Goal: Task Accomplishment & Management: Use online tool/utility

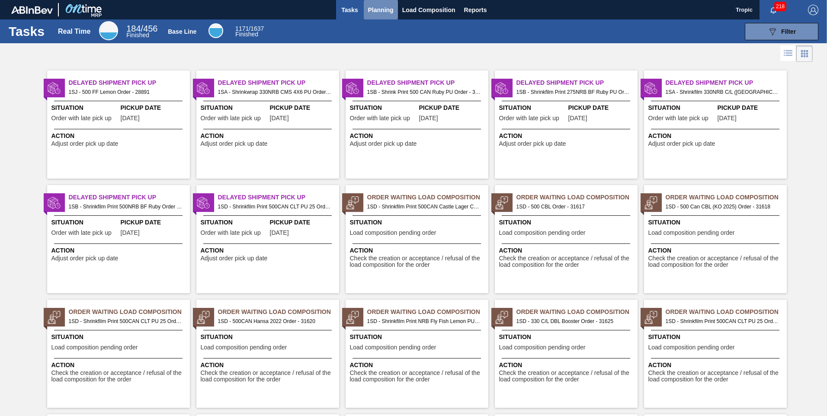
click at [375, 11] on span "Planning" at bounding box center [381, 10] width 26 height 10
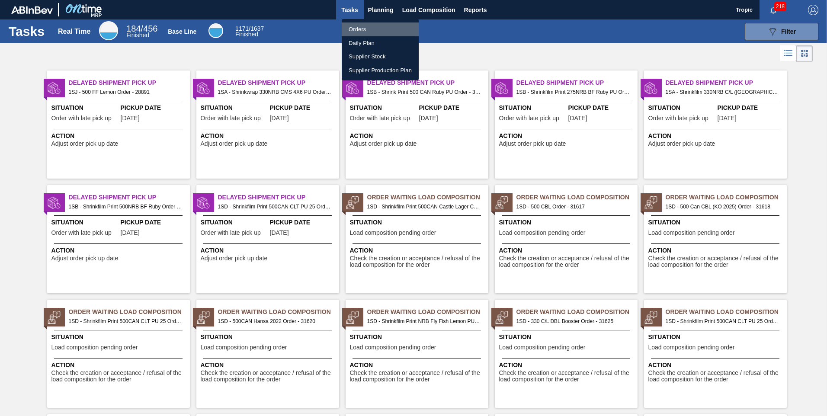
click at [367, 26] on li "Orders" at bounding box center [380, 29] width 77 height 14
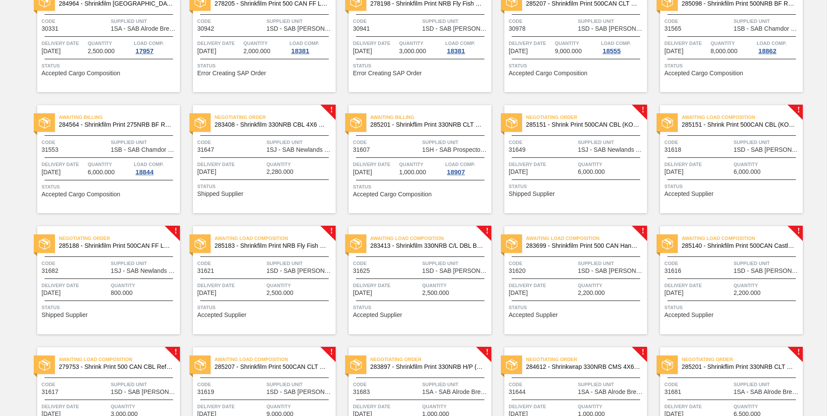
scroll to position [215, 0]
click at [106, 279] on div "Negotiating Order 285188 - Shrinkfilm Print 500CAN FF Lemon PU Code 31682 Suppl…" at bounding box center [108, 280] width 143 height 108
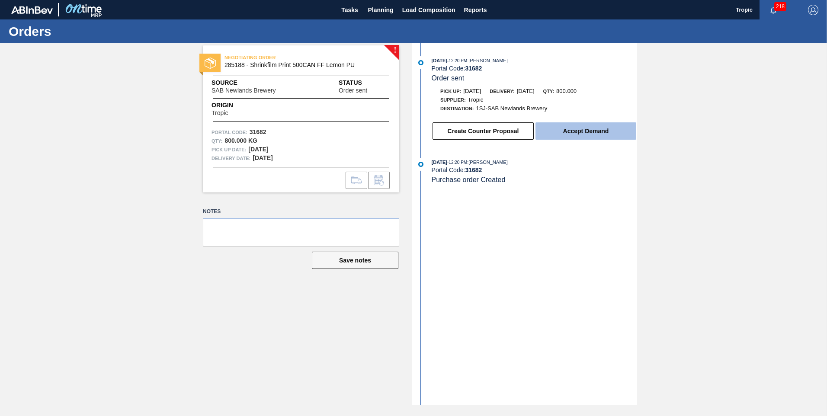
click at [563, 131] on button "Accept Demand" at bounding box center [586, 130] width 101 height 17
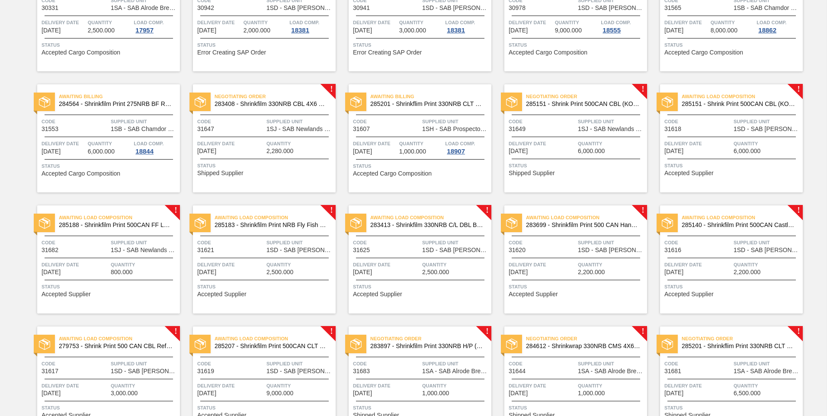
scroll to position [234, 0]
click at [604, 140] on span "Quantity" at bounding box center [611, 144] width 67 height 9
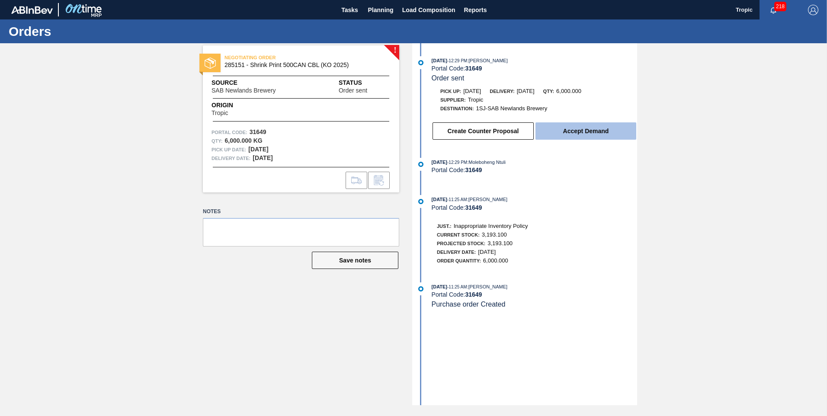
click at [596, 131] on button "Accept Demand" at bounding box center [586, 130] width 101 height 17
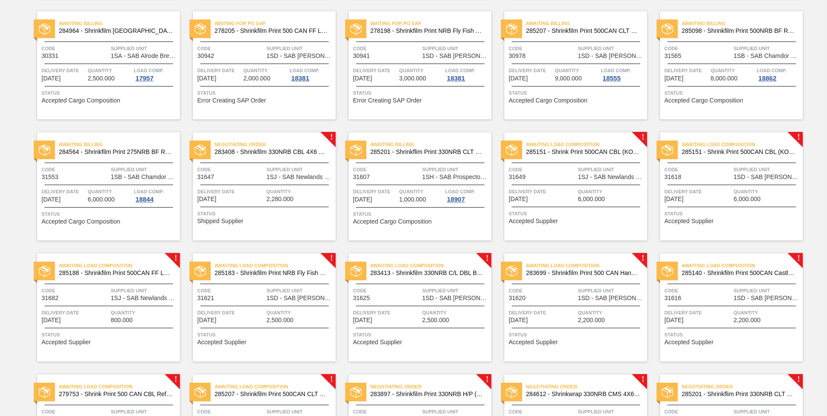
scroll to position [188, 0]
click at [269, 270] on span "285183 - Shrinkfilm Print NRB Fly Fish Lemon PU" at bounding box center [272, 272] width 114 height 6
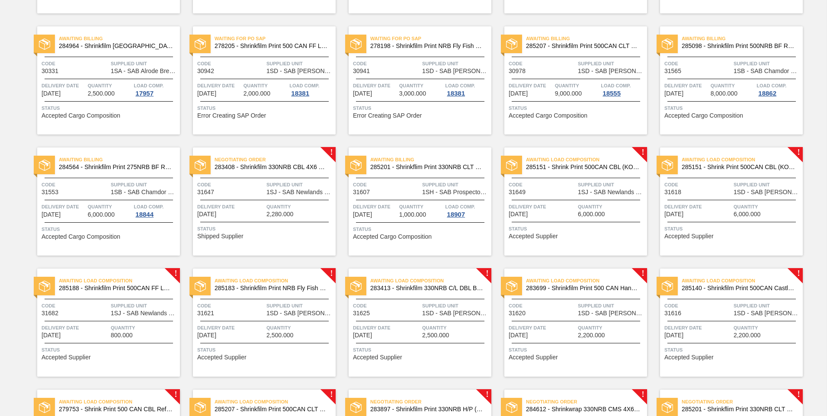
scroll to position [173, 0]
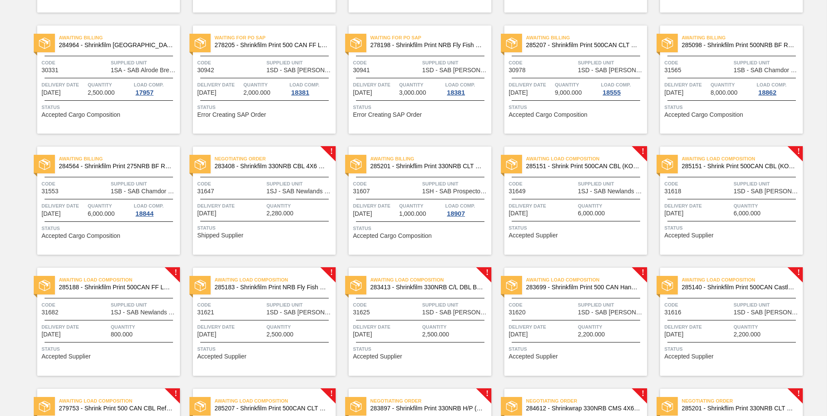
click at [251, 196] on div "Negotiating Order 283408 - Shrinkfilm 330NRB CBL 4X6 Booster 2 Code 31647 Suppl…" at bounding box center [264, 201] width 143 height 108
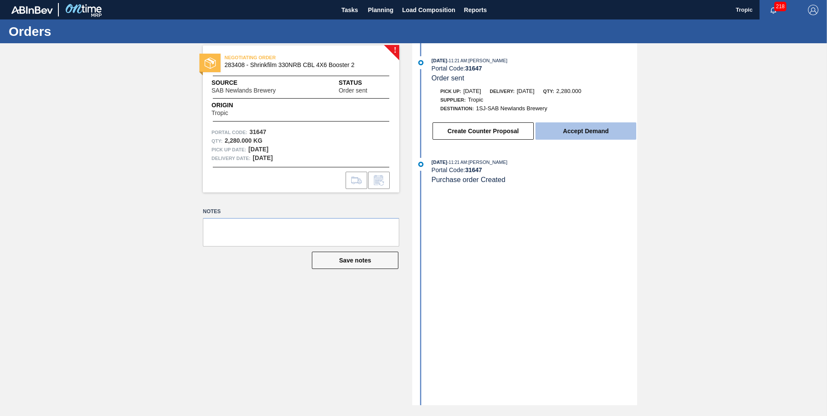
click at [571, 135] on button "Accept Demand" at bounding box center [586, 130] width 101 height 17
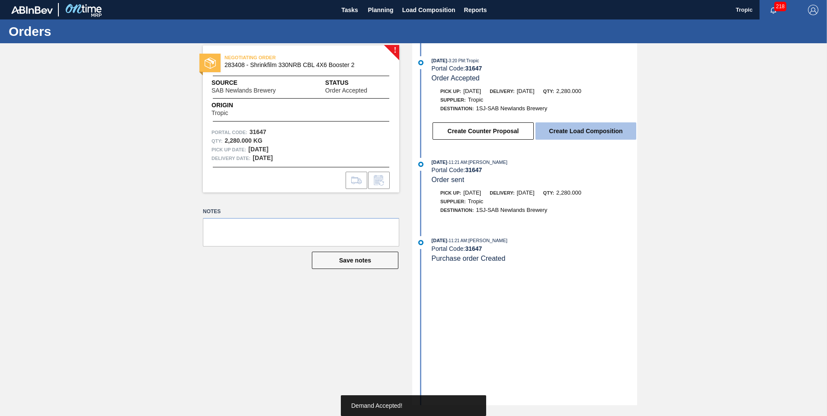
click at [571, 132] on button "Create Load Composition" at bounding box center [586, 130] width 101 height 17
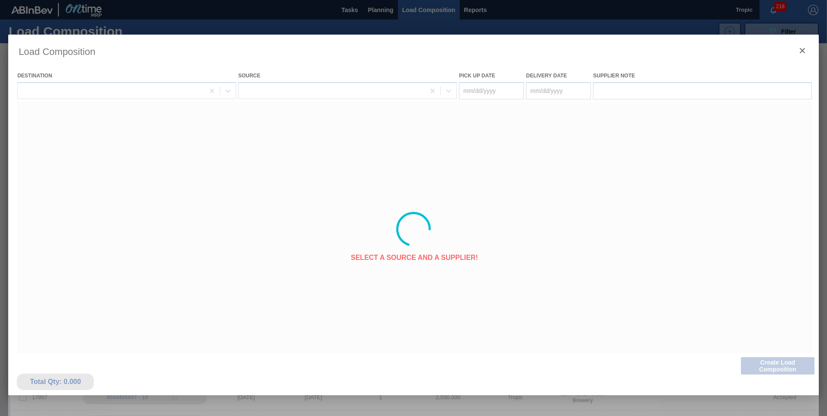
type Date "[DATE]"
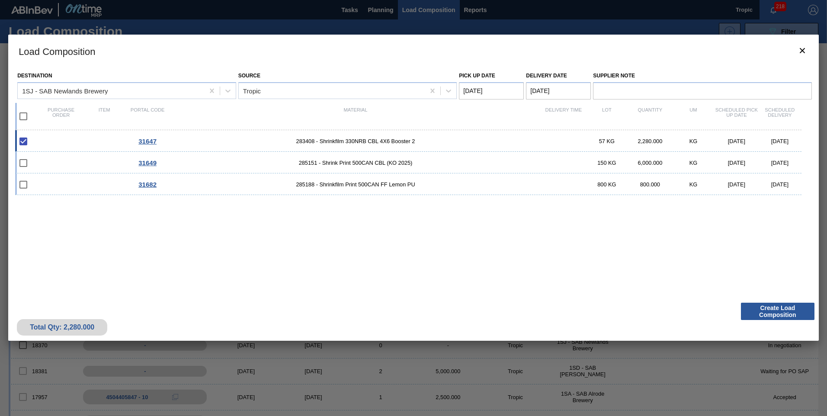
click at [25, 120] on input "checkbox" at bounding box center [23, 116] width 18 height 18
checkbox input "true"
click at [500, 83] on Date "[DATE]" at bounding box center [491, 90] width 65 height 17
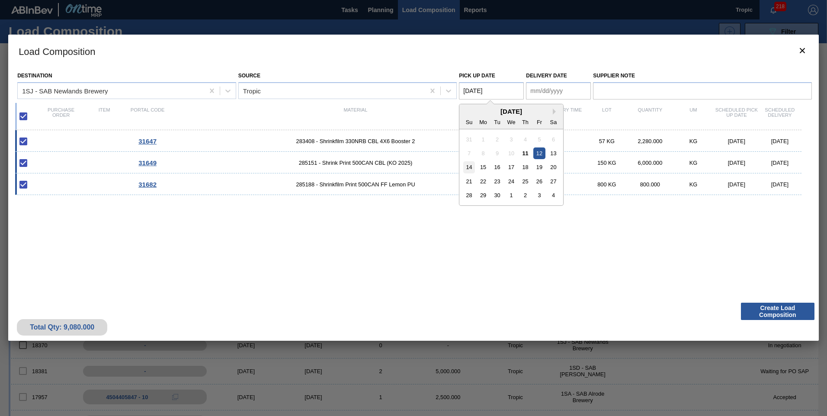
click at [474, 167] on div "14" at bounding box center [469, 167] width 12 height 12
type Date "[DATE]"
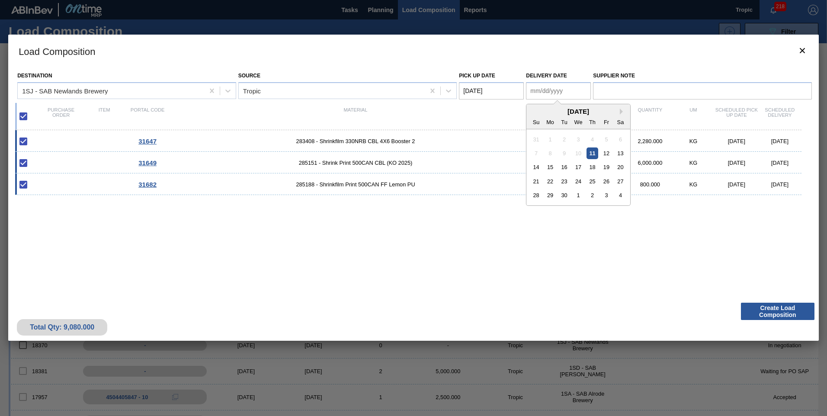
drag, startPoint x: 541, startPoint y: 95, endPoint x: 545, endPoint y: 111, distance: 16.0
click at [541, 96] on Date "Delivery Date" at bounding box center [558, 90] width 65 height 17
click at [549, 170] on div "15" at bounding box center [551, 167] width 12 height 12
type Date "[DATE]"
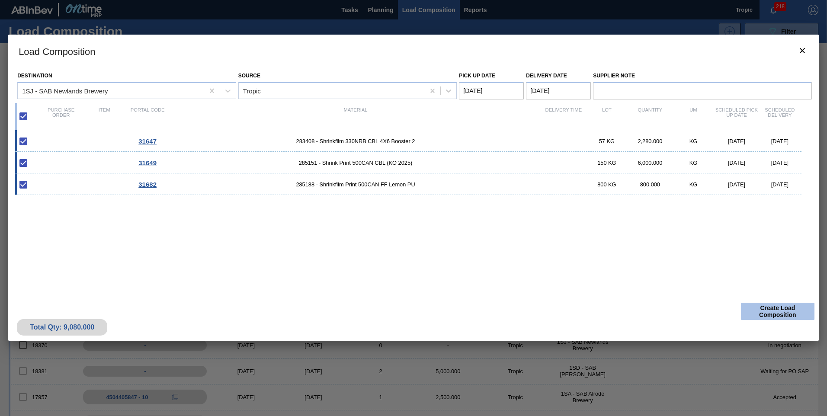
click at [761, 305] on button "Create Load Composition" at bounding box center [778, 311] width 74 height 17
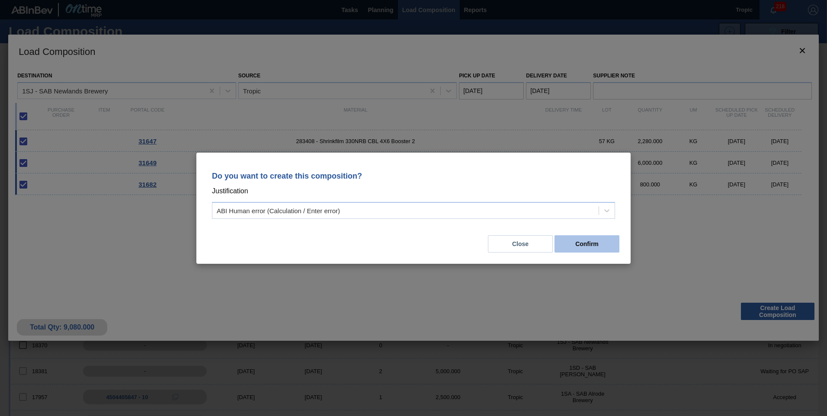
click at [593, 250] on button "Confirm" at bounding box center [587, 243] width 65 height 17
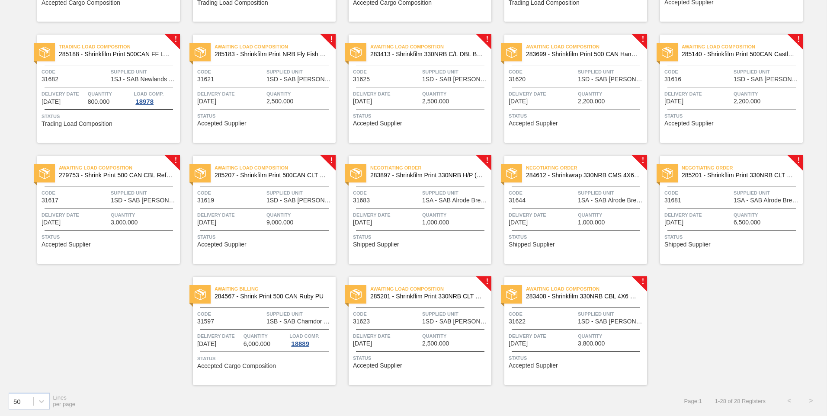
scroll to position [406, 0]
click at [738, 221] on span "6,500.000" at bounding box center [747, 222] width 27 height 6
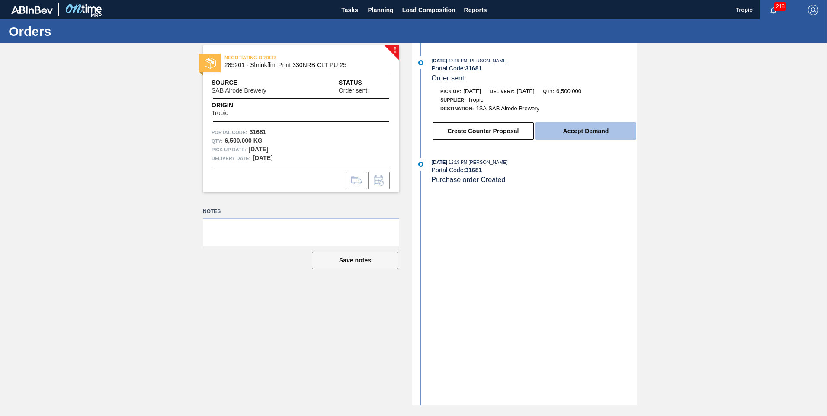
click at [587, 134] on button "Accept Demand" at bounding box center [586, 130] width 101 height 17
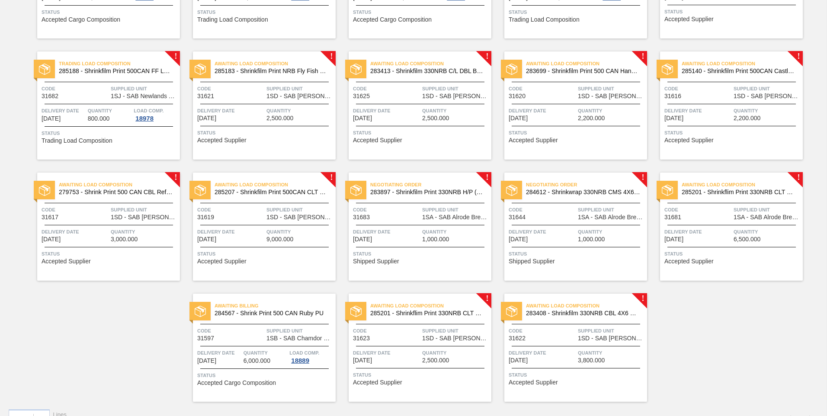
scroll to position [389, 0]
click at [583, 244] on div "Negotiating Order 284612 - Shrinkwrap 330NRB CMS 4X6 PU Code 31644 Supplied Uni…" at bounding box center [575, 226] width 143 height 108
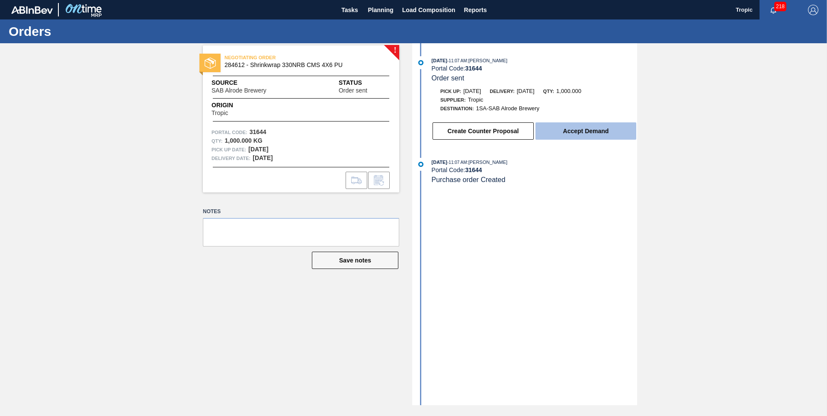
click at [607, 133] on button "Accept Demand" at bounding box center [586, 130] width 101 height 17
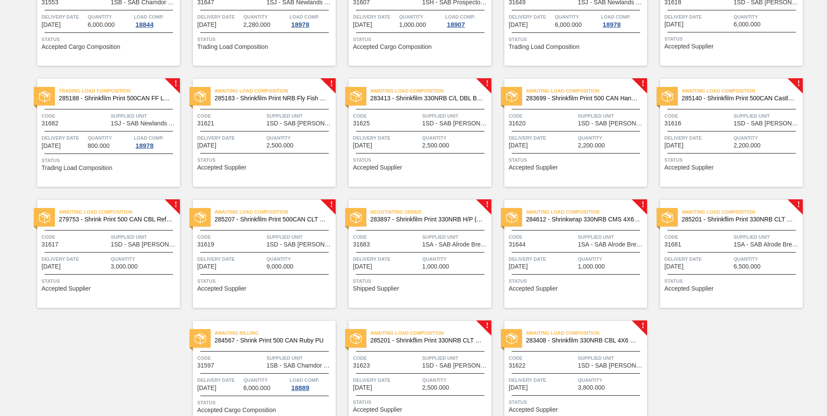
scroll to position [363, 0]
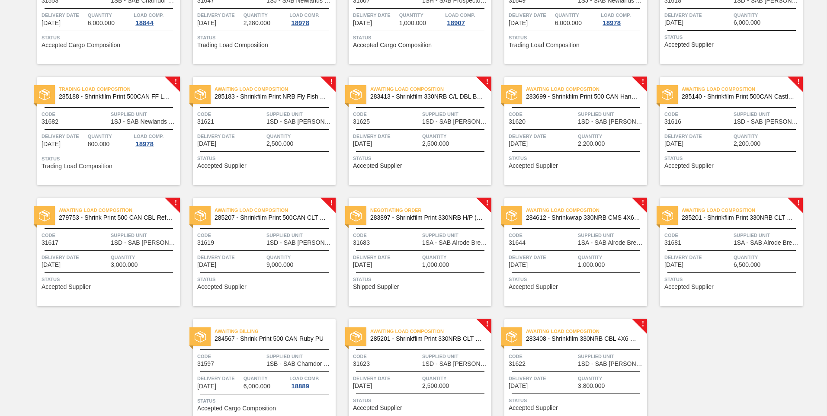
click at [415, 243] on div "Code 31683" at bounding box center [386, 238] width 67 height 15
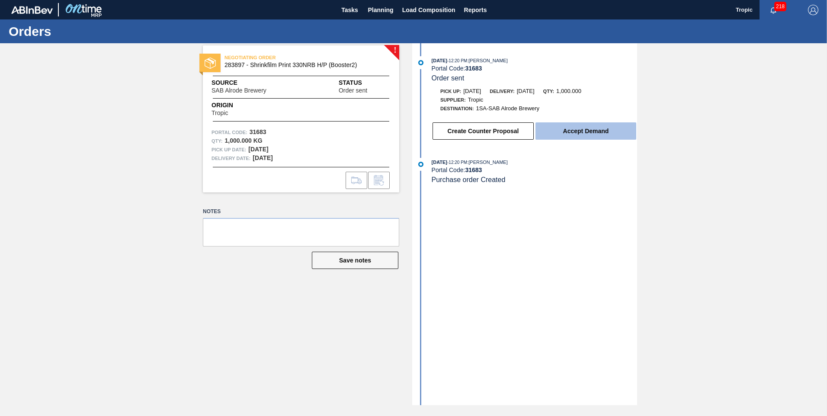
click at [563, 135] on button "Accept Demand" at bounding box center [586, 130] width 101 height 17
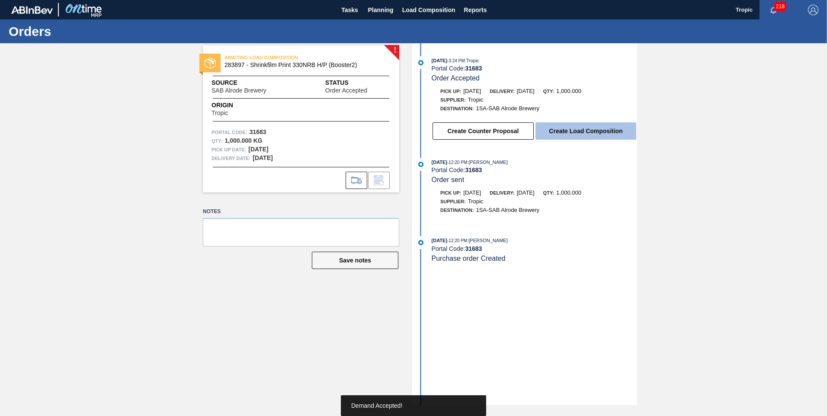
click at [566, 132] on button "Create Load Composition" at bounding box center [586, 130] width 101 height 17
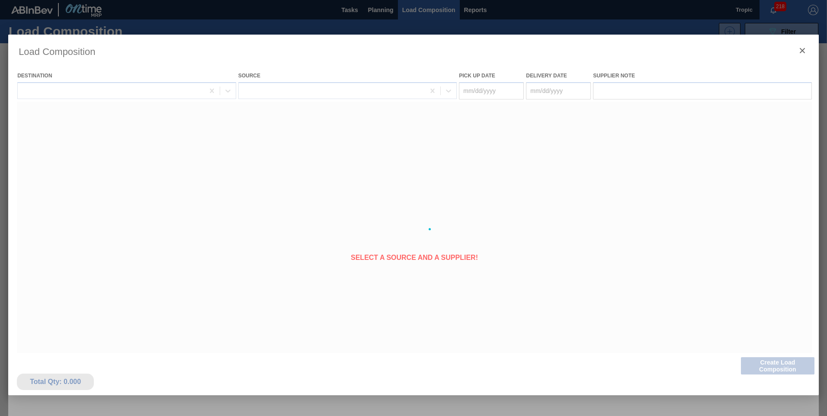
type Date "[DATE]"
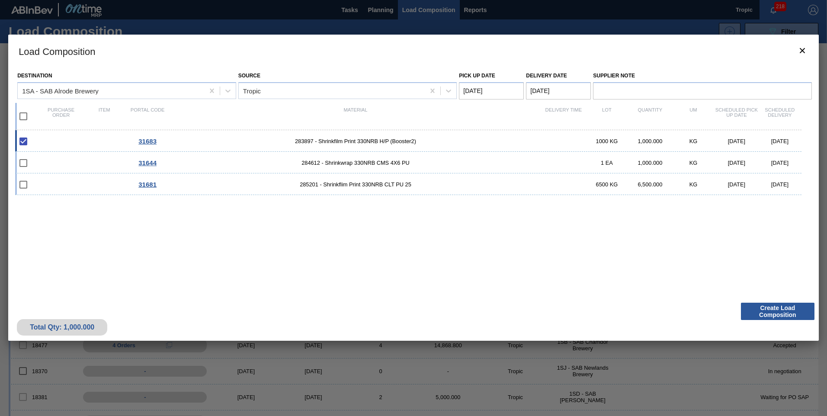
click at [21, 121] on input "checkbox" at bounding box center [23, 116] width 18 height 18
checkbox input "true"
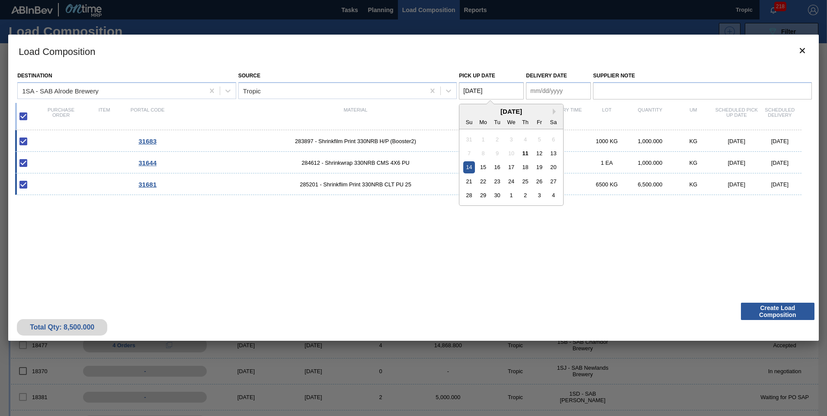
click at [490, 95] on Date "[DATE]" at bounding box center [491, 90] width 65 height 17
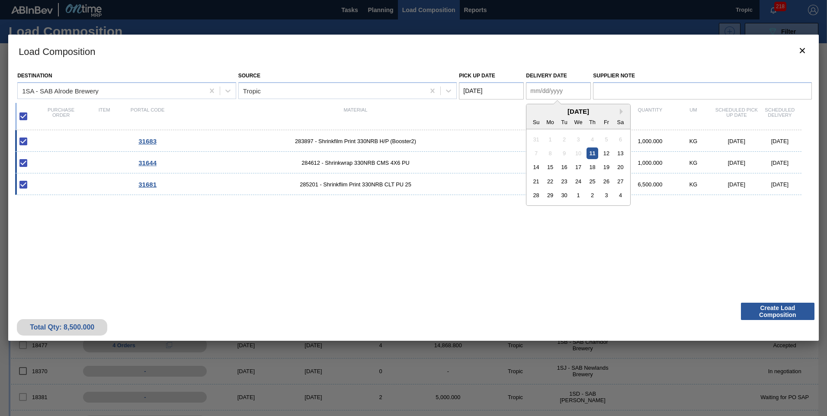
click at [555, 89] on Date "Delivery Date" at bounding box center [558, 90] width 65 height 17
click at [549, 170] on div "15" at bounding box center [551, 167] width 12 height 12
type Date "[DATE]"
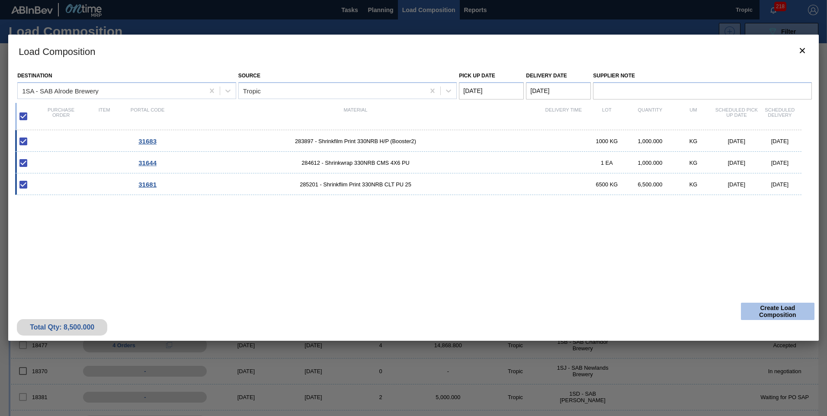
click at [767, 311] on button "Create Load Composition" at bounding box center [778, 311] width 74 height 17
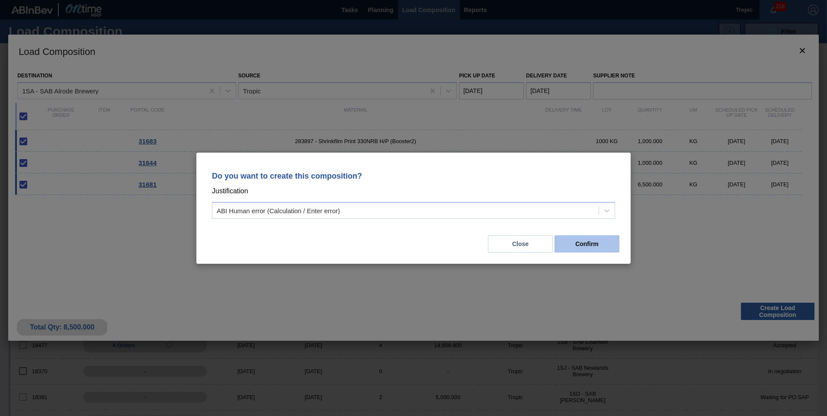
click at [571, 248] on button "Confirm" at bounding box center [587, 243] width 65 height 17
